Goal: Task Accomplishment & Management: Complete application form

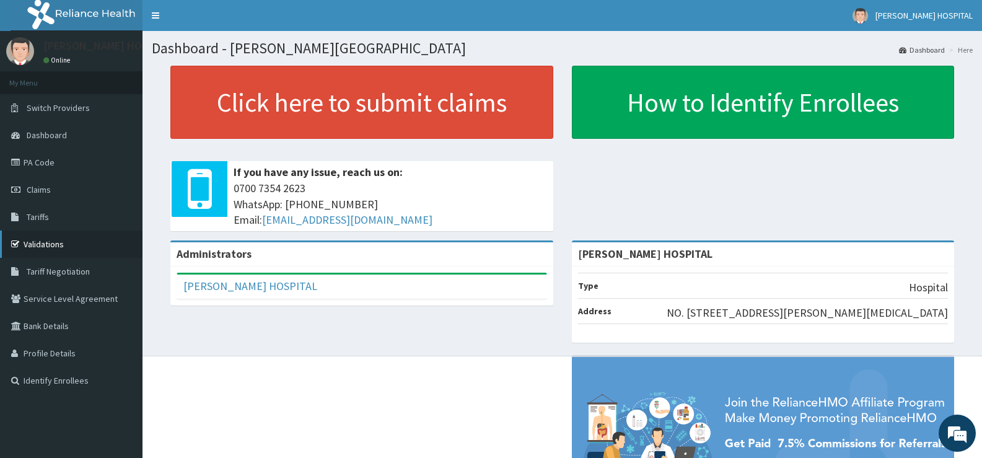
click at [55, 240] on link "Validations" at bounding box center [71, 243] width 142 height 27
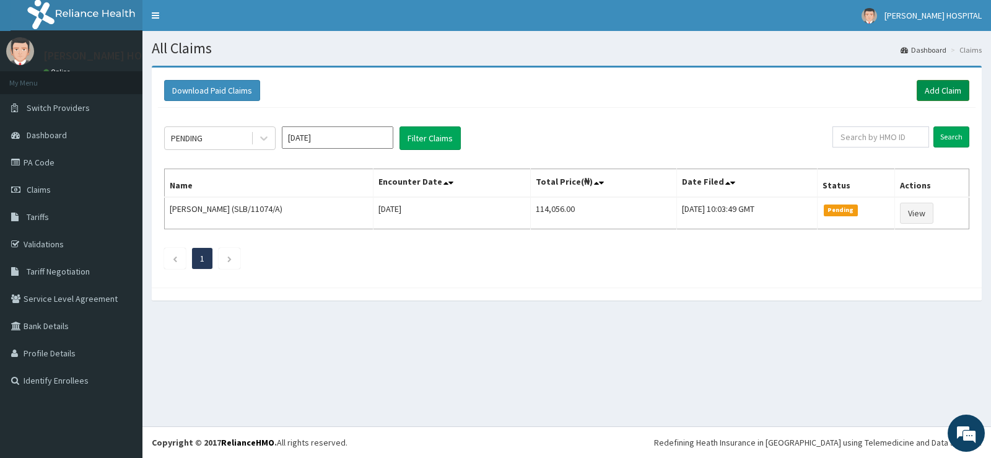
click at [930, 88] on link "Add Claim" at bounding box center [943, 90] width 53 height 21
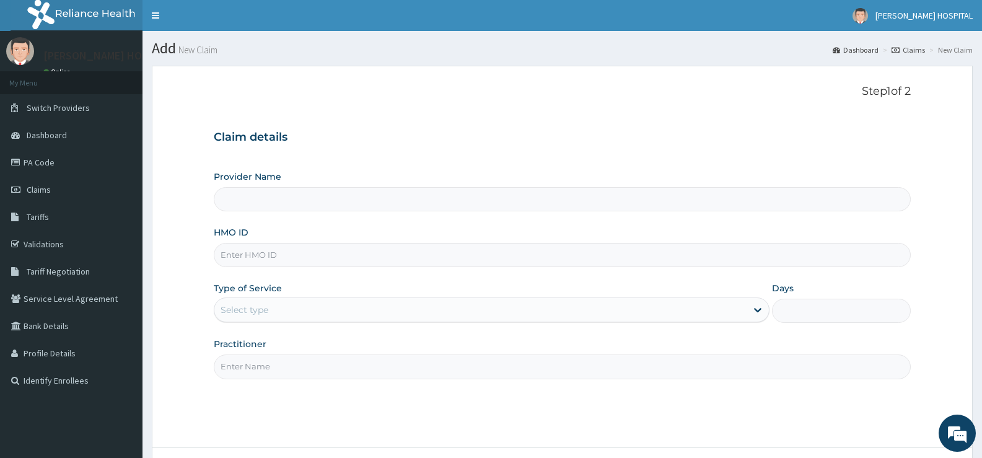
type input "[PERSON_NAME] HOSPITAL"
click at [271, 252] on input "HMO ID" at bounding box center [562, 255] width 697 height 24
paste input "NPM/10261/A"
type input "NPM/10261/A"
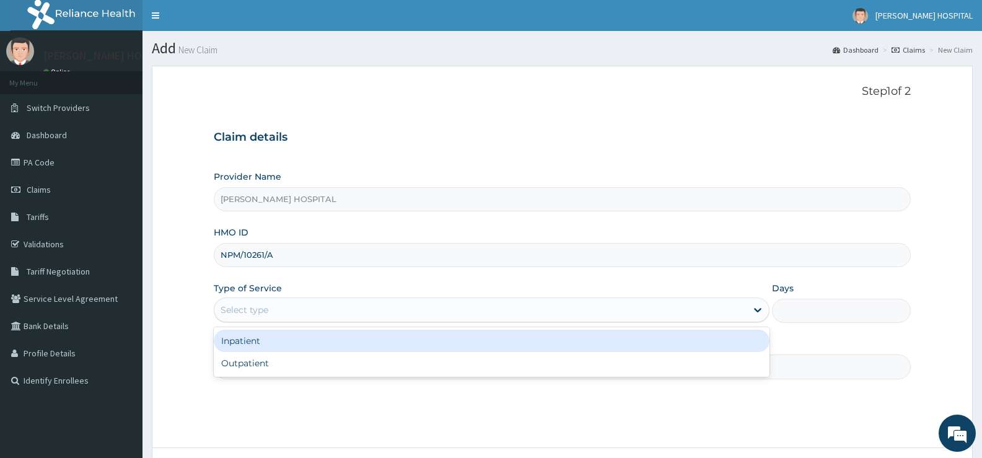
click at [262, 309] on div "Select type" at bounding box center [245, 310] width 48 height 12
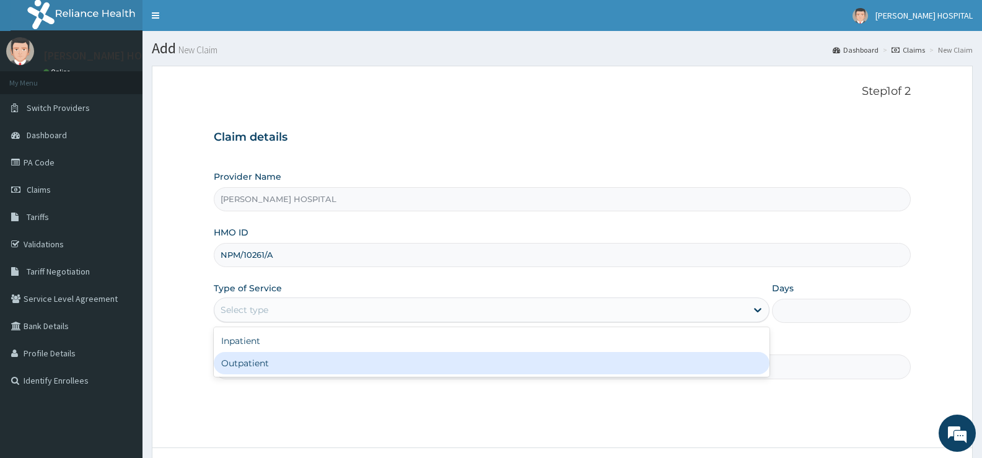
click at [274, 359] on div "Outpatient" at bounding box center [491, 363] width 555 height 22
type input "1"
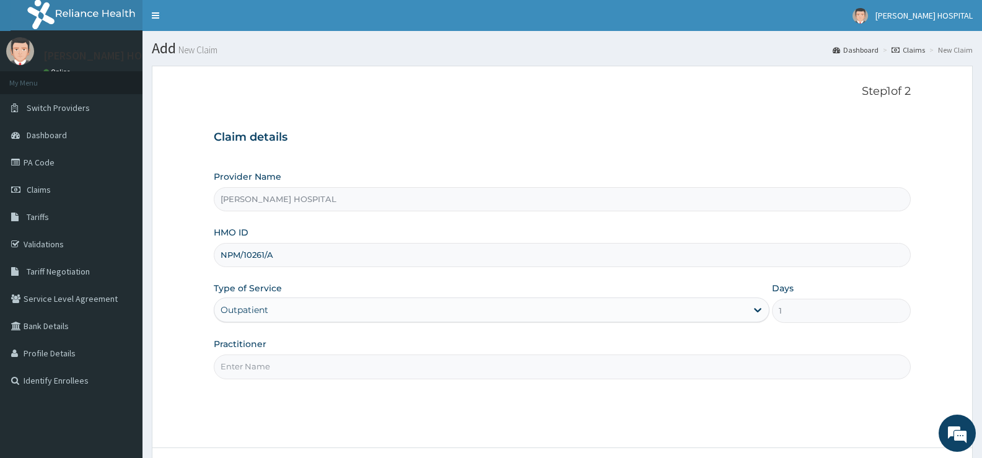
click at [338, 368] on input "Practitioner" at bounding box center [562, 366] width 697 height 24
type input "d"
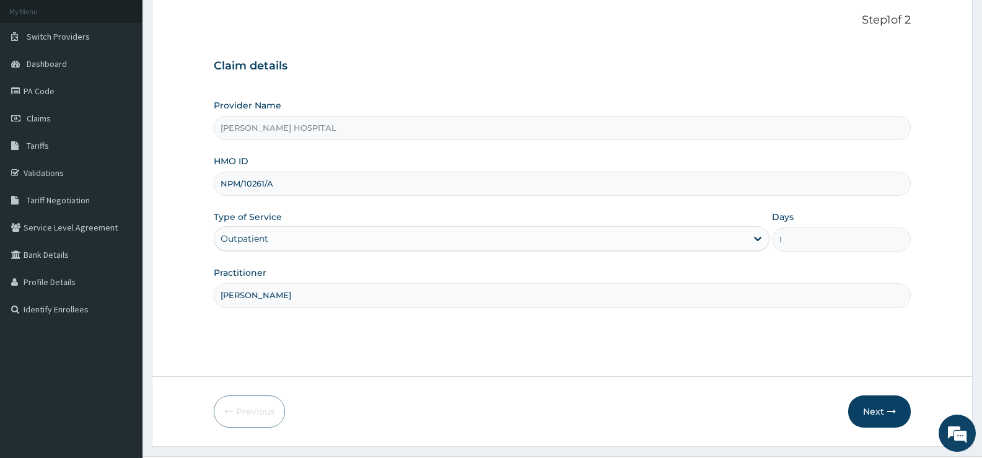
scroll to position [101, 0]
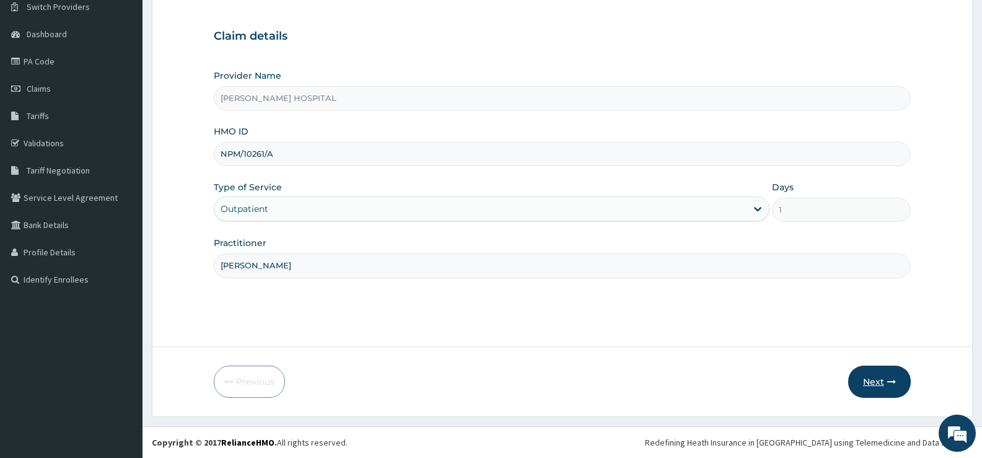
type input "[PERSON_NAME]"
click at [884, 381] on button "Next" at bounding box center [879, 381] width 63 height 32
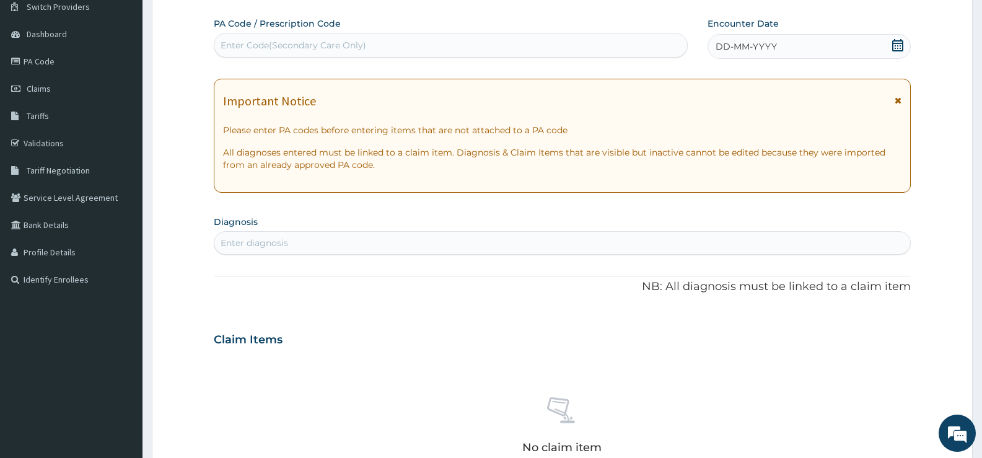
click at [902, 43] on icon at bounding box center [897, 45] width 11 height 12
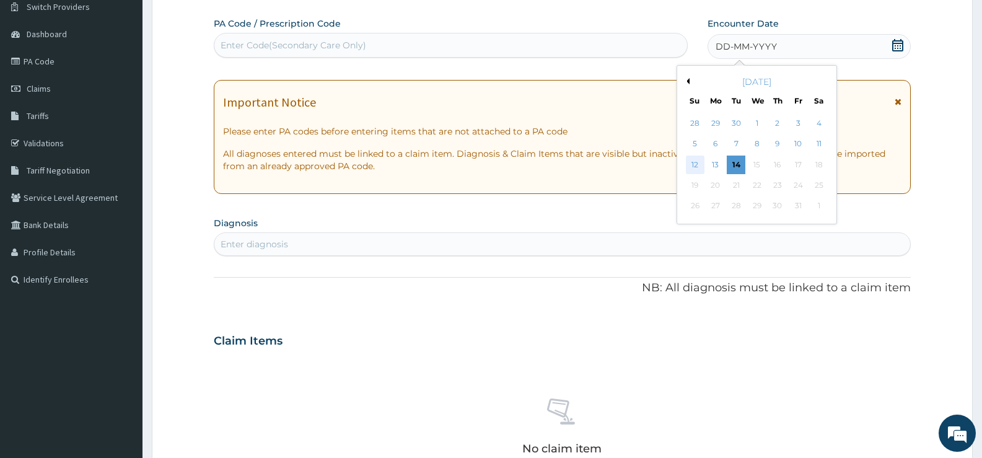
click at [690, 164] on div "12" at bounding box center [695, 164] width 19 height 19
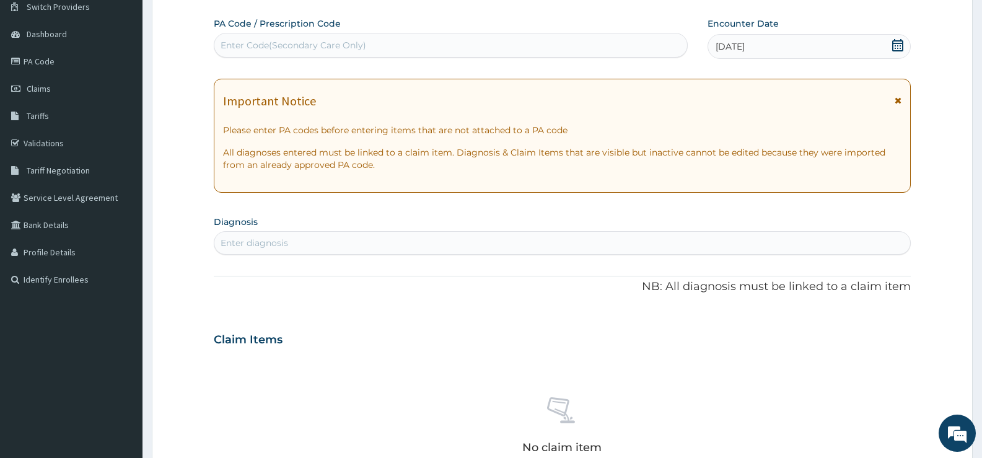
scroll to position [432, 0]
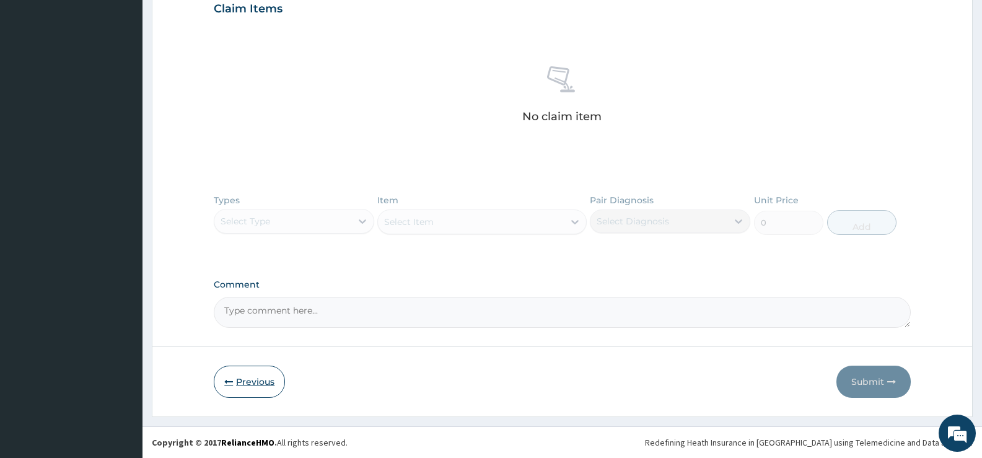
click at [243, 383] on button "Previous" at bounding box center [249, 381] width 71 height 32
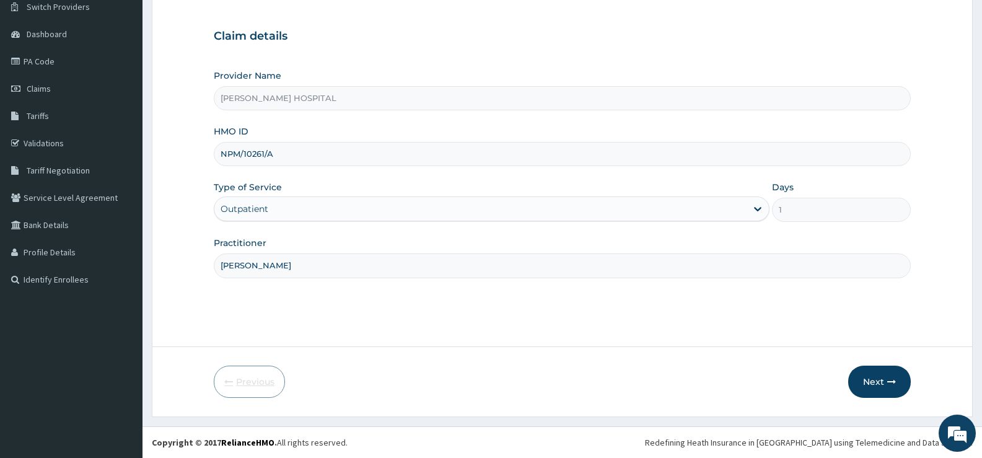
scroll to position [101, 0]
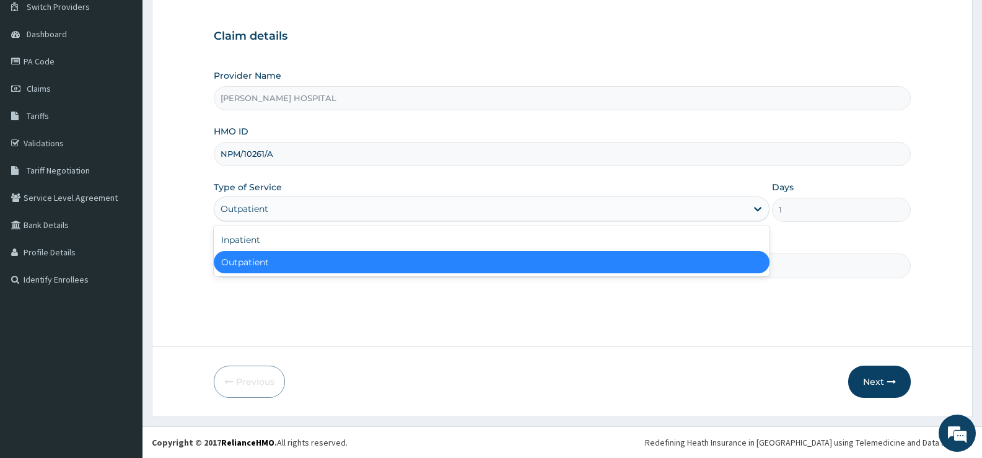
click at [388, 217] on div "Outpatient" at bounding box center [479, 209] width 531 height 20
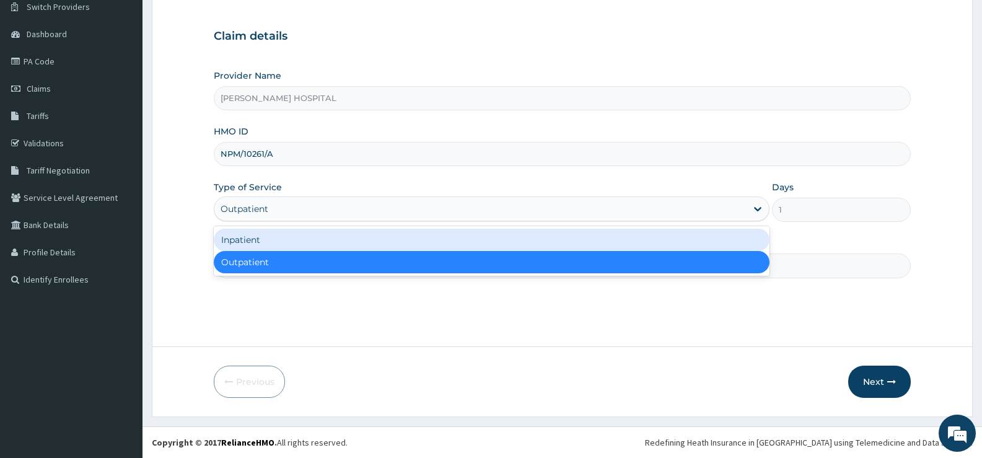
click at [374, 246] on div "Inpatient" at bounding box center [491, 240] width 555 height 22
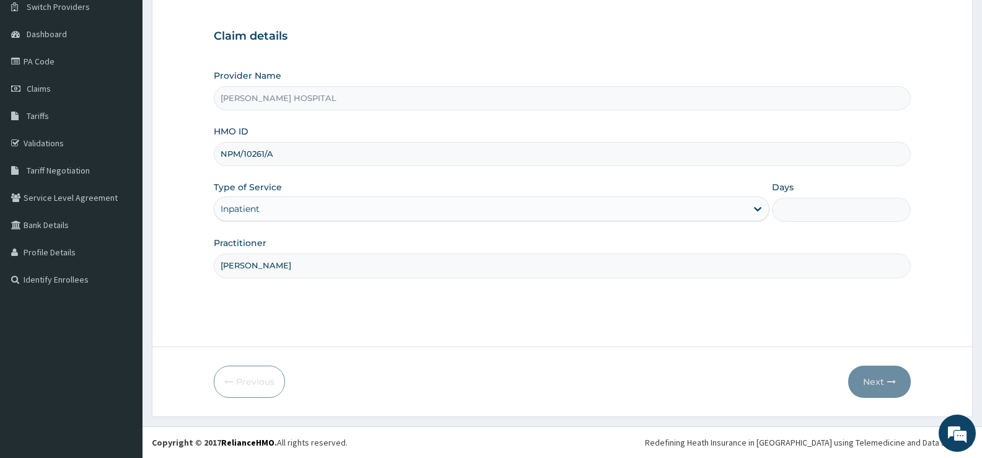
click at [790, 206] on input "Days" at bounding box center [841, 210] width 139 height 24
type input "2"
click at [886, 379] on button "Next" at bounding box center [879, 381] width 63 height 32
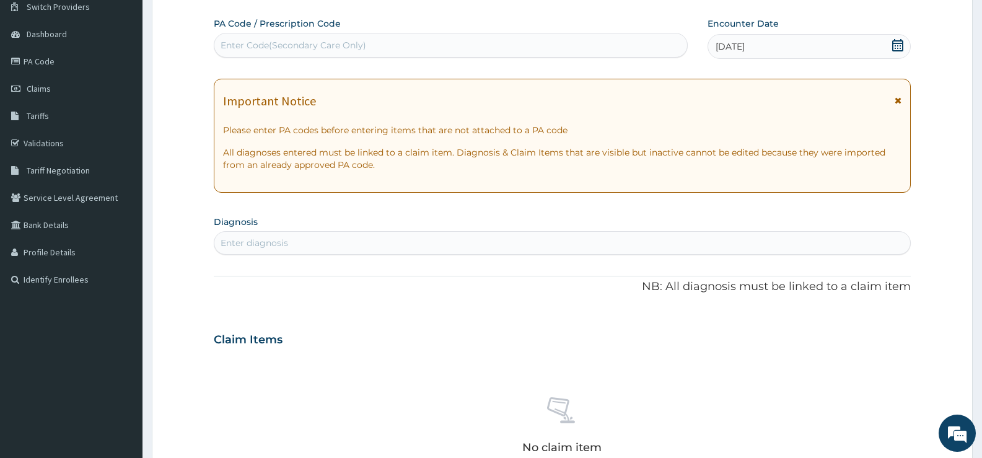
click at [468, 51] on div "Enter Code(Secondary Care Only)" at bounding box center [450, 45] width 473 height 20
click at [370, 41] on div "Enter Code(Secondary Care Only)" at bounding box center [450, 45] width 473 height 20
paste input "PA/A72343"
type input "PA/A72343"
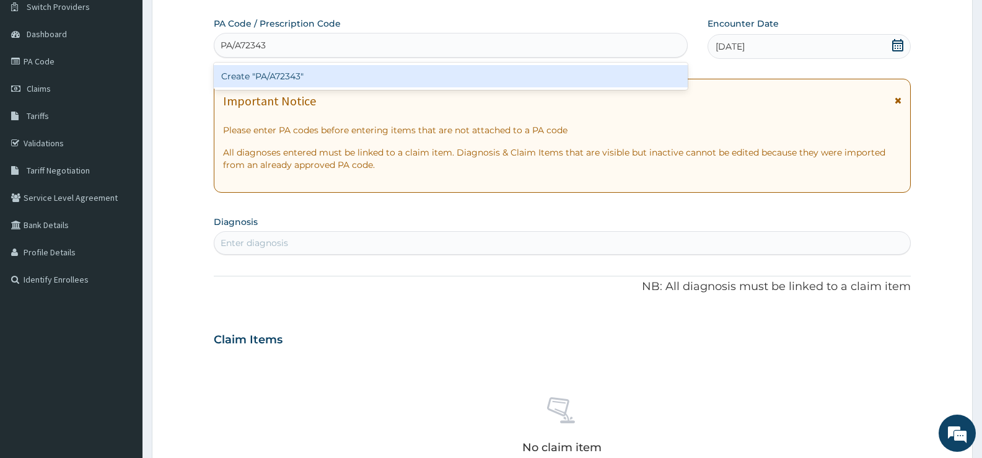
click at [312, 73] on div "Create "PA/A72343"" at bounding box center [451, 76] width 474 height 22
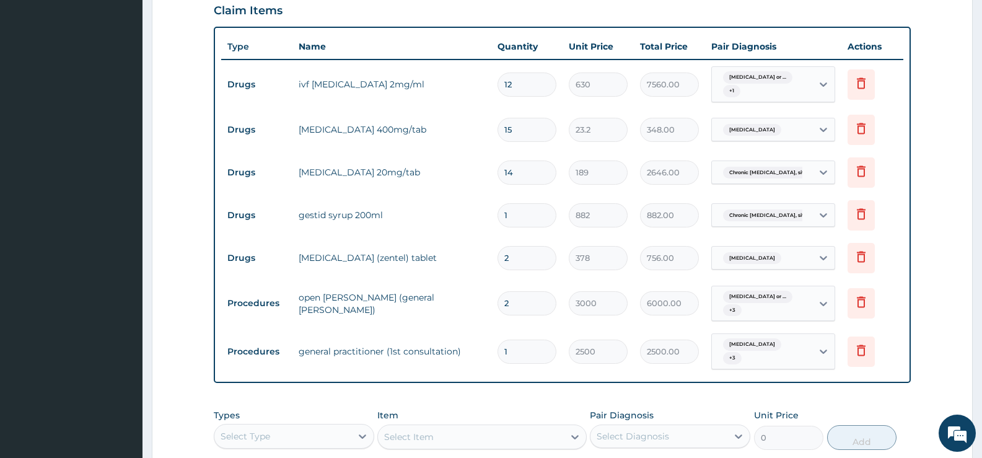
scroll to position [672, 0]
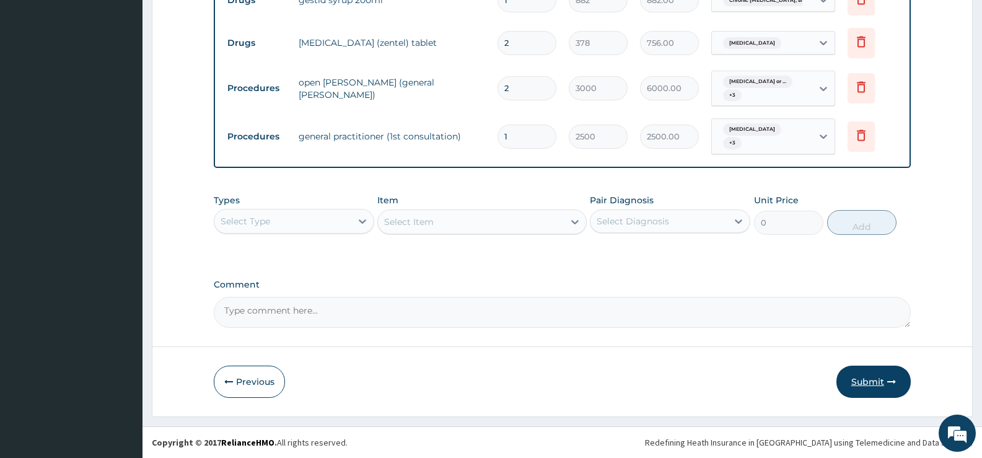
click at [860, 383] on button "Submit" at bounding box center [873, 381] width 74 height 32
